Goal: Task Accomplishment & Management: Manage account settings

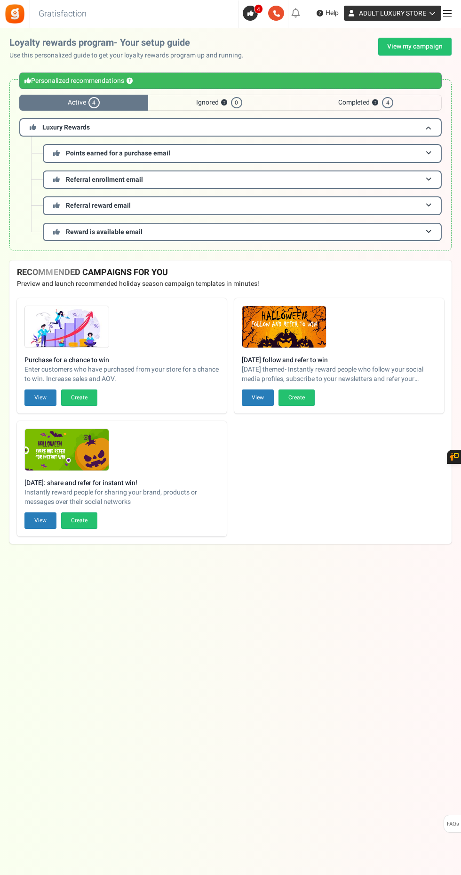
click at [433, 17] on link "ADULT LUXURY STORE" at bounding box center [392, 13] width 97 height 15
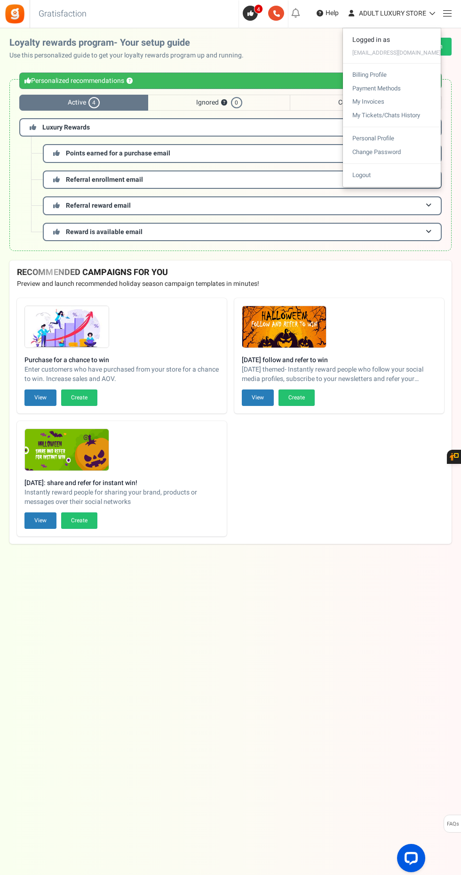
click at [452, 22] on div at bounding box center [230, 437] width 461 height 875
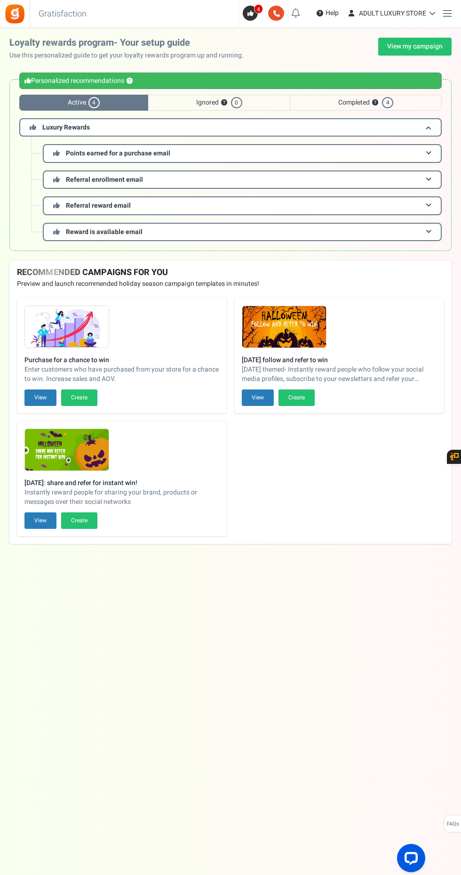
click at [447, 14] on span at bounding box center [447, 13] width 8 height 0
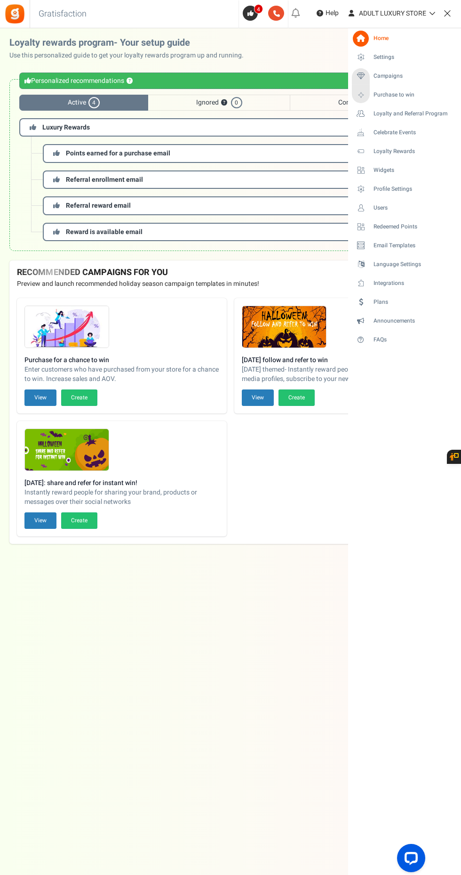
click at [403, 78] on span "Campaigns" at bounding box center [388, 76] width 29 height 8
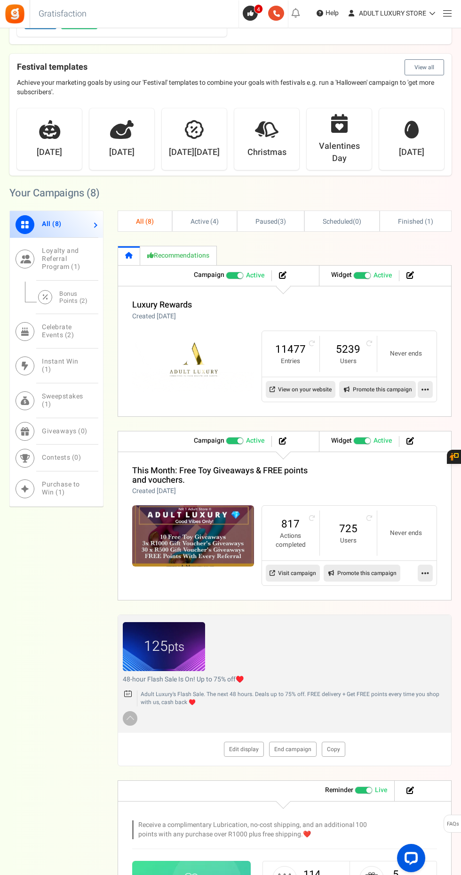
scroll to position [305, 0]
click at [247, 747] on link "Edit display" at bounding box center [244, 748] width 40 height 15
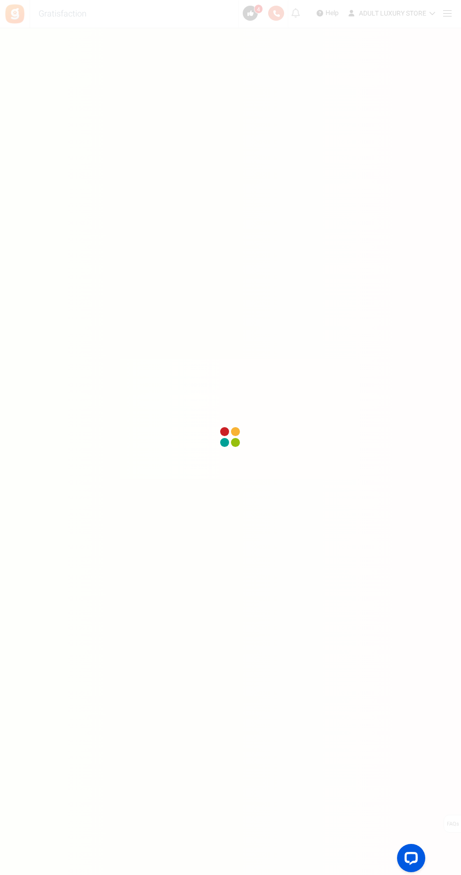
scroll to position [64, 0]
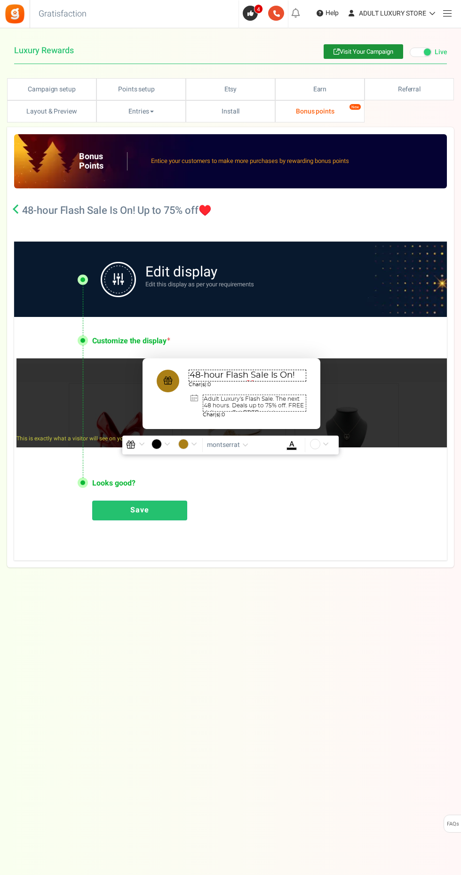
type textarea "48-hour Flash Sale Is On! Up to 75% off♥️"
type textarea "Adult Luxury's Flash Sale. The next 48 hours. Deals up to 75% off. FREE deliver…"
type input "#aa7f16"
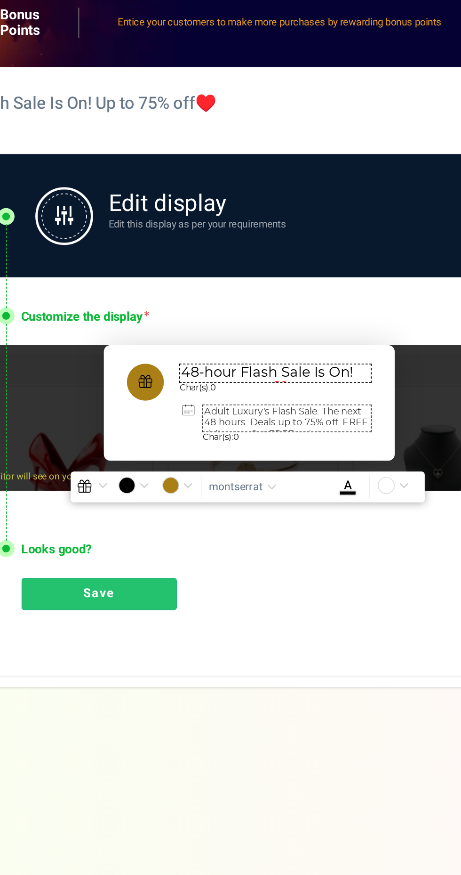
click at [227, 375] on textarea "48-hour Flash Sale Is On! Up to 75% off♥️" at bounding box center [248, 374] width 118 height 12
click at [210, 369] on textarea "48-hour I Flash Sale Is On! Up to 75% off♥️" at bounding box center [248, 374] width 118 height 12
click at [222, 378] on textarea "48-hour I Flash Sale Is On! Up to 75% off♥️" at bounding box center [248, 374] width 118 height 12
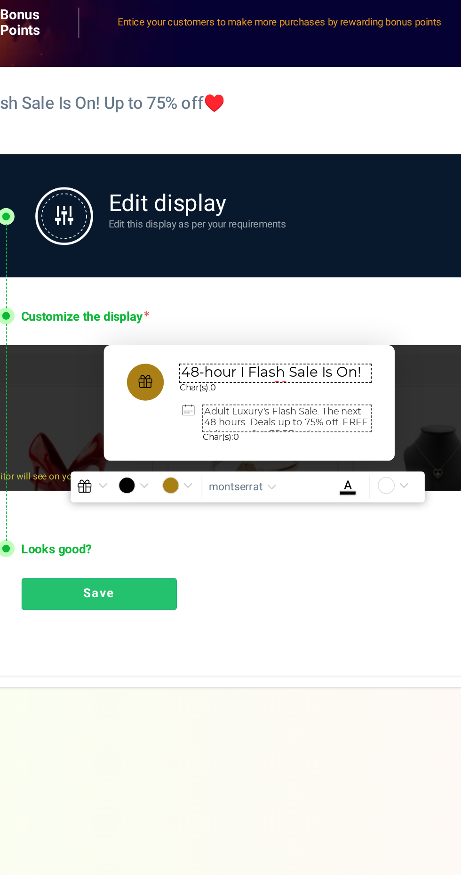
click at [227, 376] on textarea "48-hour I Flash Sale Is On! Up to 75% off♥️" at bounding box center [248, 374] width 118 height 12
paste textarea "Heritage"
type textarea "48-hour Heritage Flash Sale Is On! Up to 75% off♥️"
click at [244, 394] on textarea "Adult Luxury's Flash Sale. The next 48 hours. Deals up to 75% off. FREE deliver…" at bounding box center [255, 401] width 104 height 17
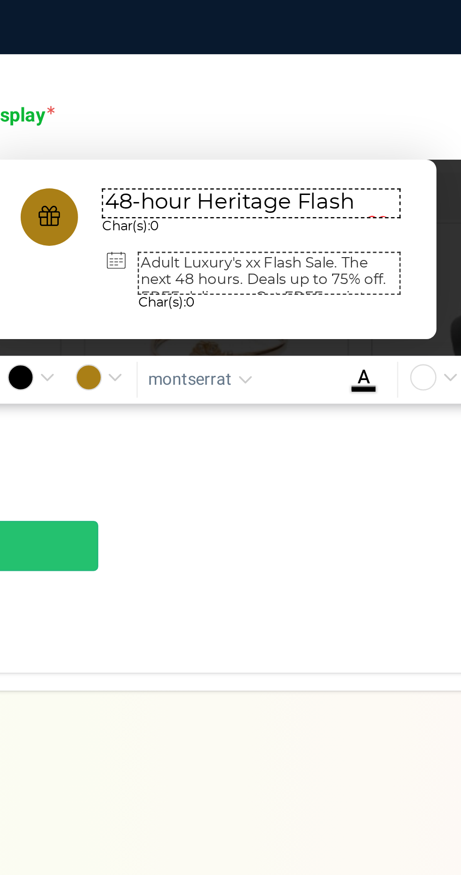
paste textarea "Heritage"
type textarea "Adult Luxury's Heritage Flash Sale. The next 48 hours. Deals up to 75% off. FRE…"
click at [287, 373] on textarea "48-hour Heritage Flash Sale Is On! Up to 75% off♥️" at bounding box center [248, 374] width 118 height 12
type textarea "48-hour Heritage Flash Sale Is On! Up to 75% off♥️"
click at [162, 511] on link "Save" at bounding box center [139, 509] width 95 height 20
